Goal: Transaction & Acquisition: Purchase product/service

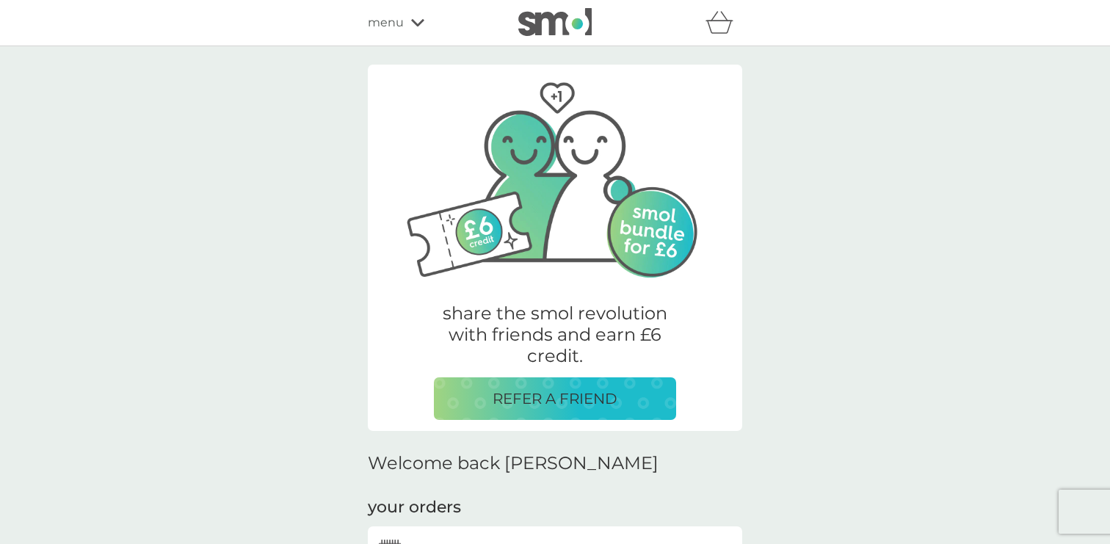
scroll to position [425, 0]
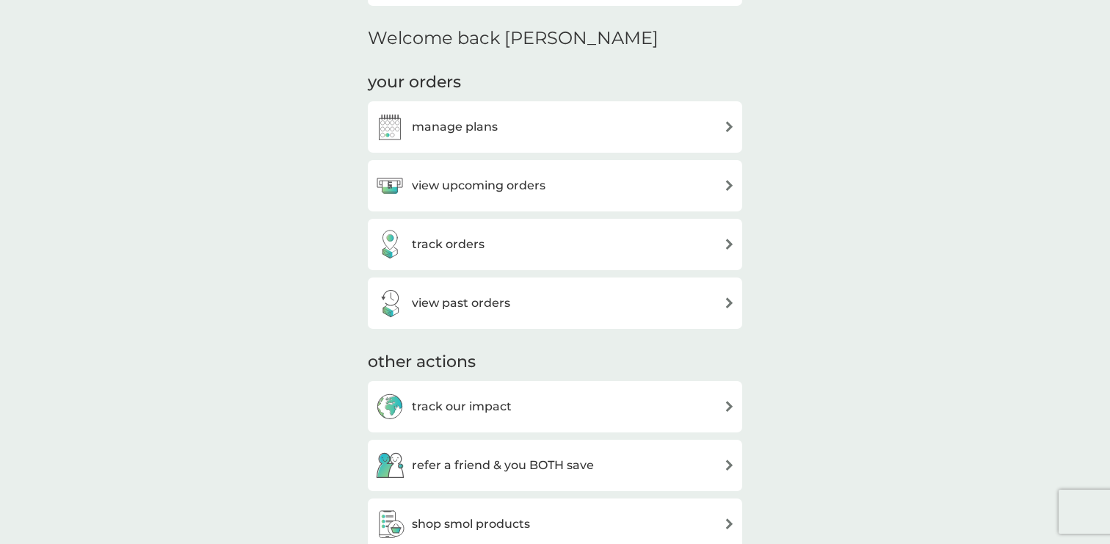
click at [560, 120] on div "manage plans" at bounding box center [555, 126] width 360 height 29
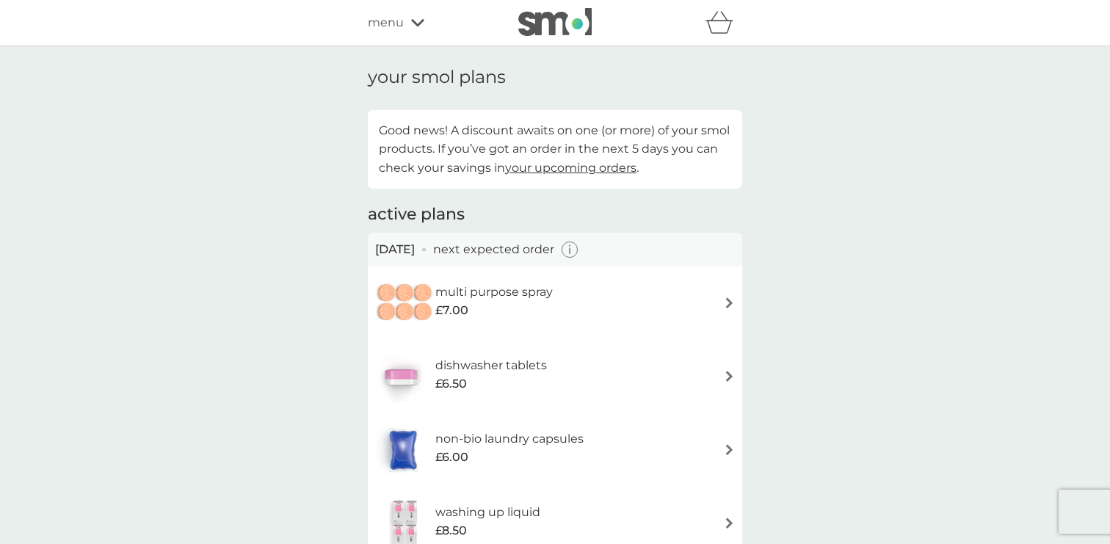
click at [406, 26] on div "menu" at bounding box center [430, 22] width 125 height 19
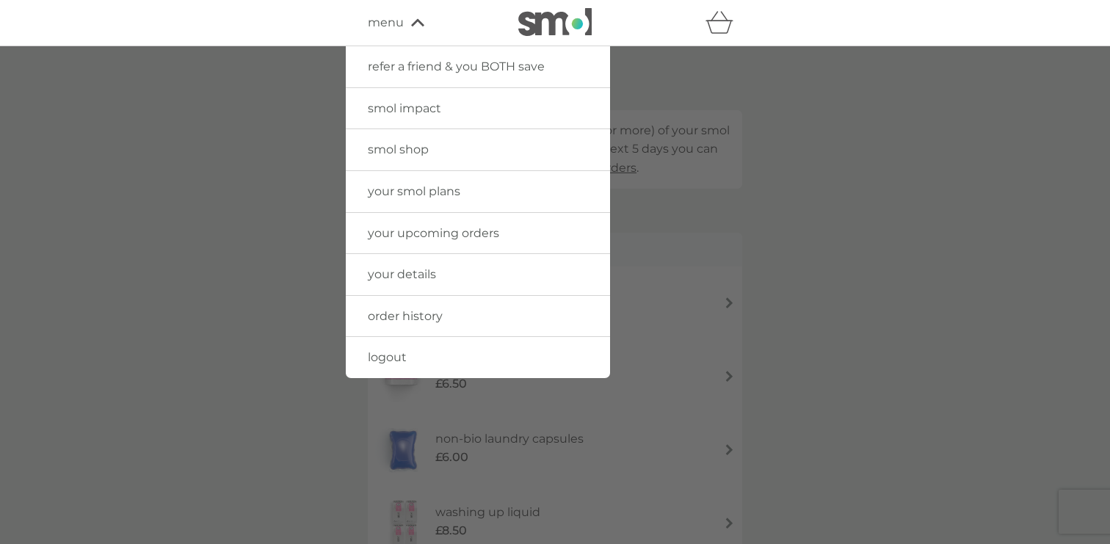
click at [418, 184] on span "your smol plans" at bounding box center [414, 191] width 92 height 14
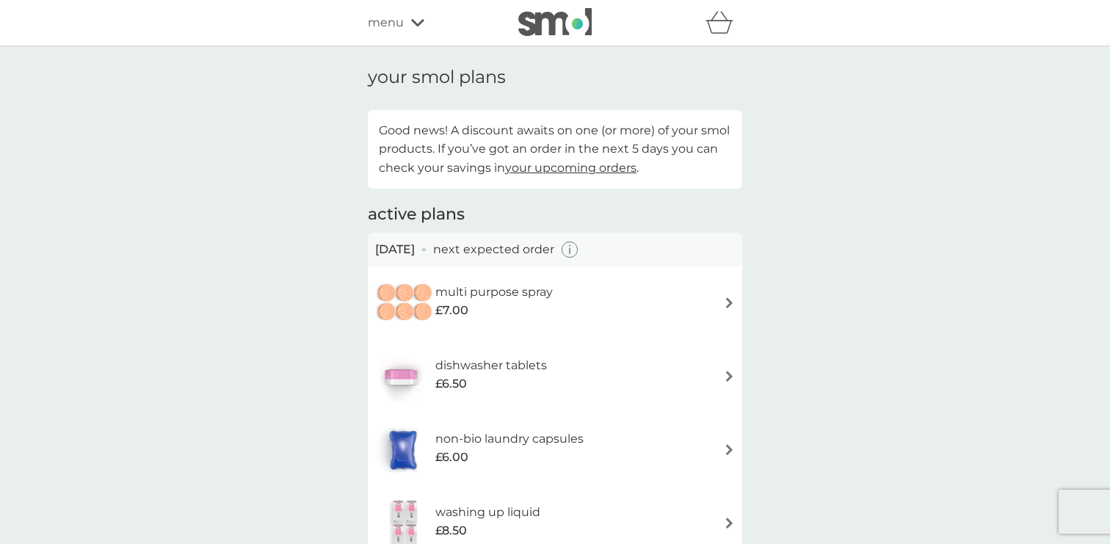
click at [412, 17] on div "menu" at bounding box center [430, 22] width 125 height 19
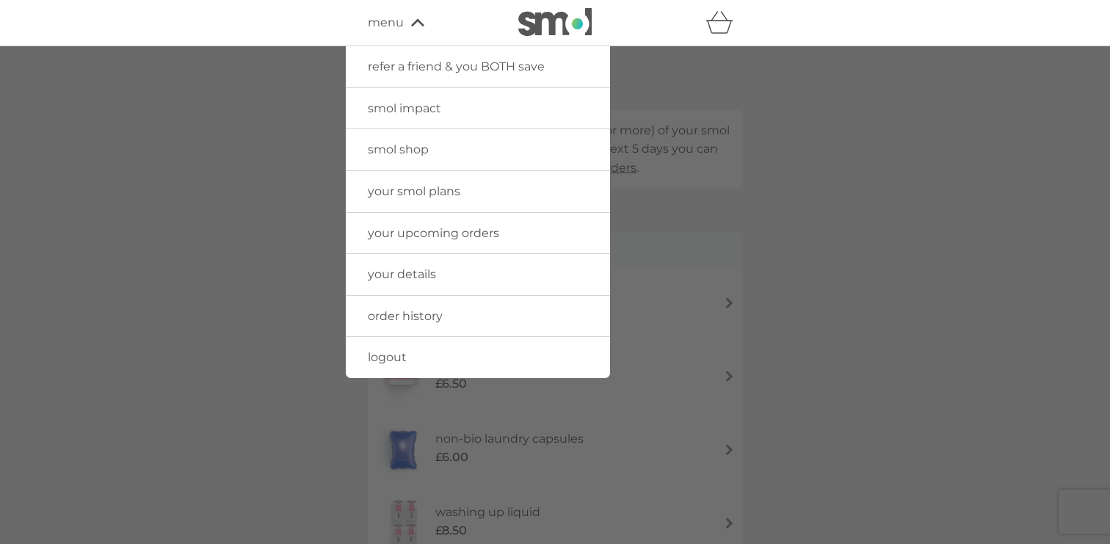
click at [416, 147] on span "smol shop" at bounding box center [398, 149] width 61 height 14
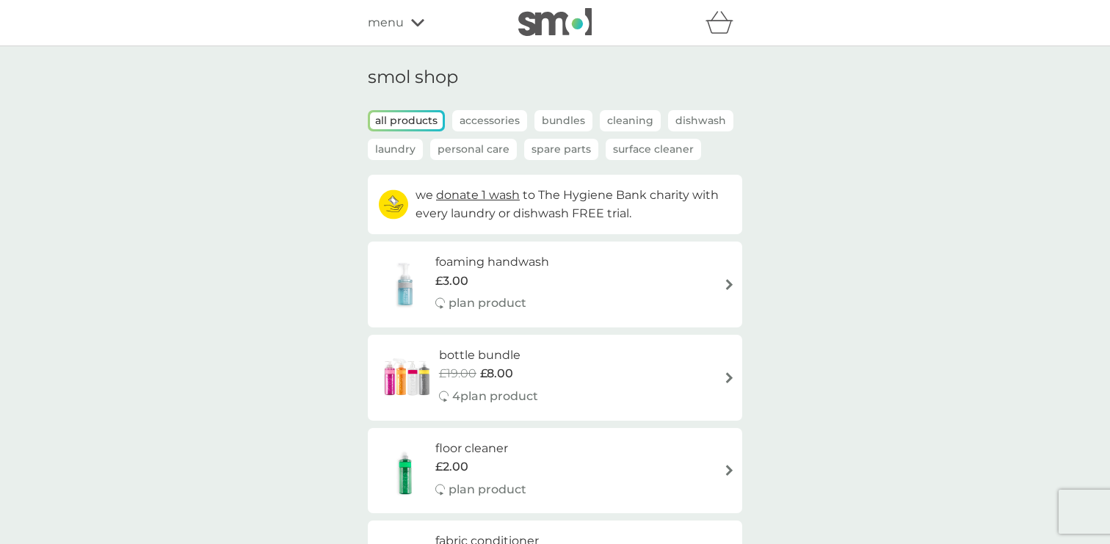
click at [541, 280] on div "£3.00" at bounding box center [492, 281] width 114 height 19
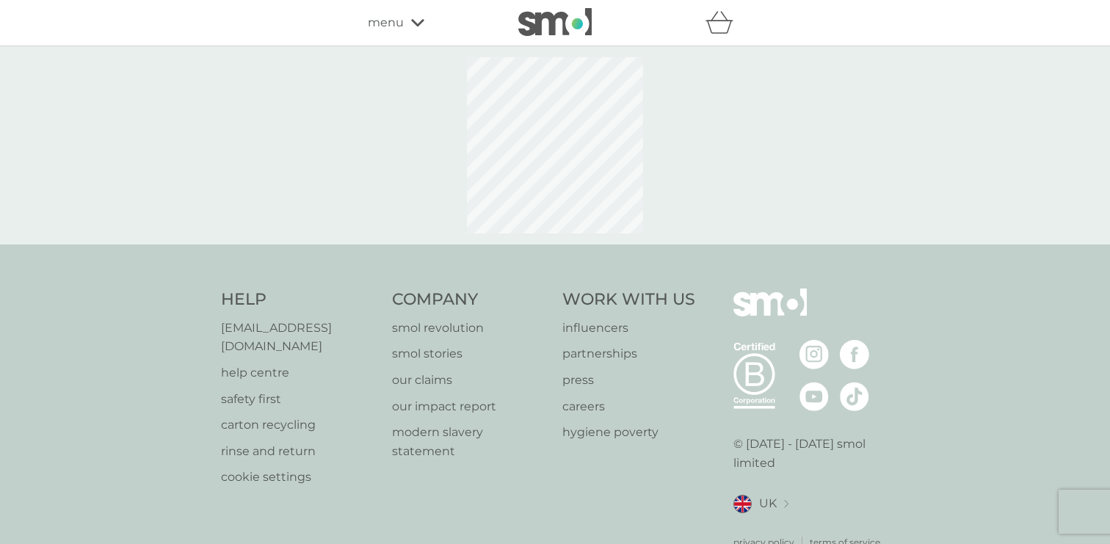
select select "119"
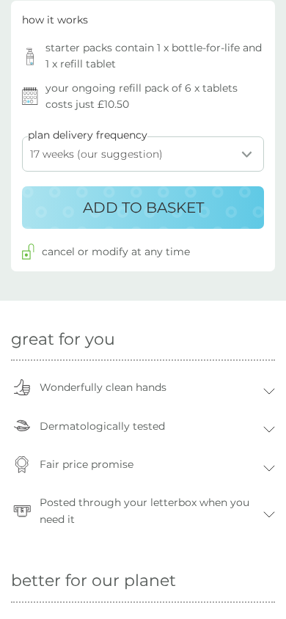
scroll to position [725, 0]
